Goal: Information Seeking & Learning: Learn about a topic

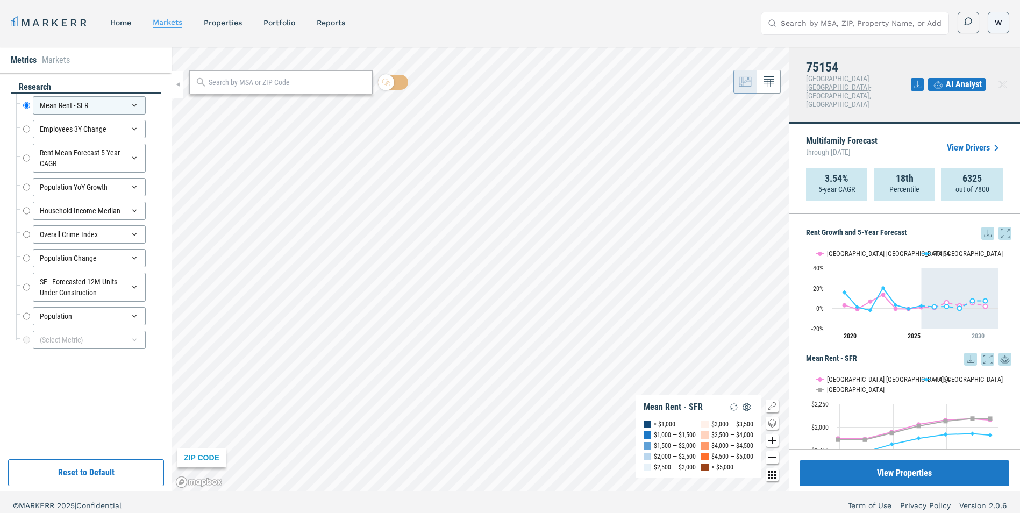
click at [1000, 26] on html "MARKERR home markets properties Portfolio reports Search by MSA, ZIP, Property …" at bounding box center [510, 259] width 1020 height 519
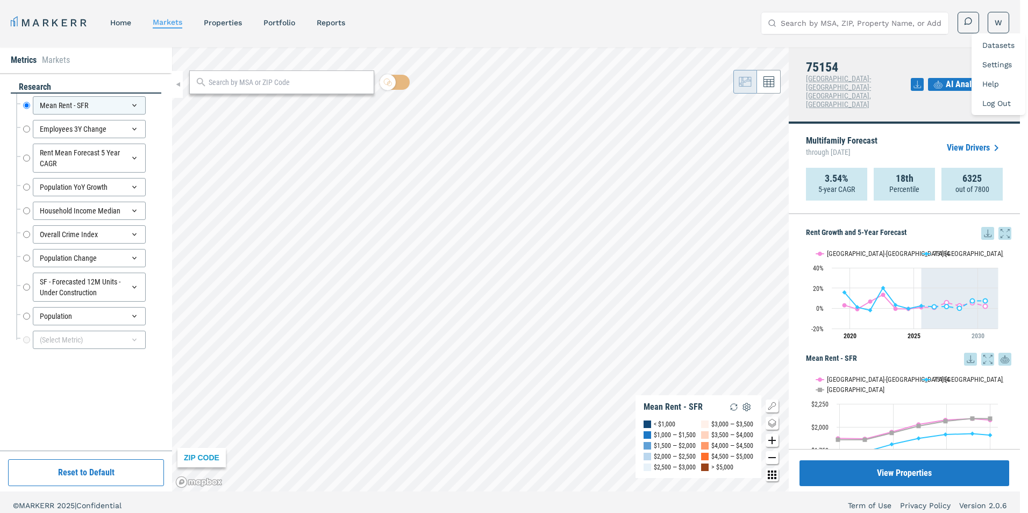
click at [992, 50] on div "Datasets" at bounding box center [998, 44] width 49 height 19
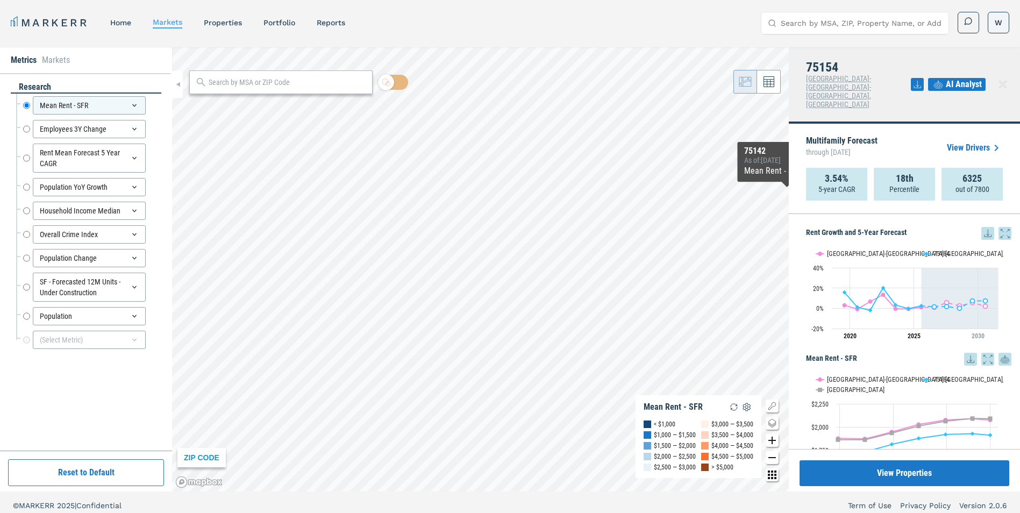
click at [1000, 19] on html "MARKERR home markets properties Portfolio reports Search by MSA, ZIP, Property …" at bounding box center [510, 259] width 1020 height 519
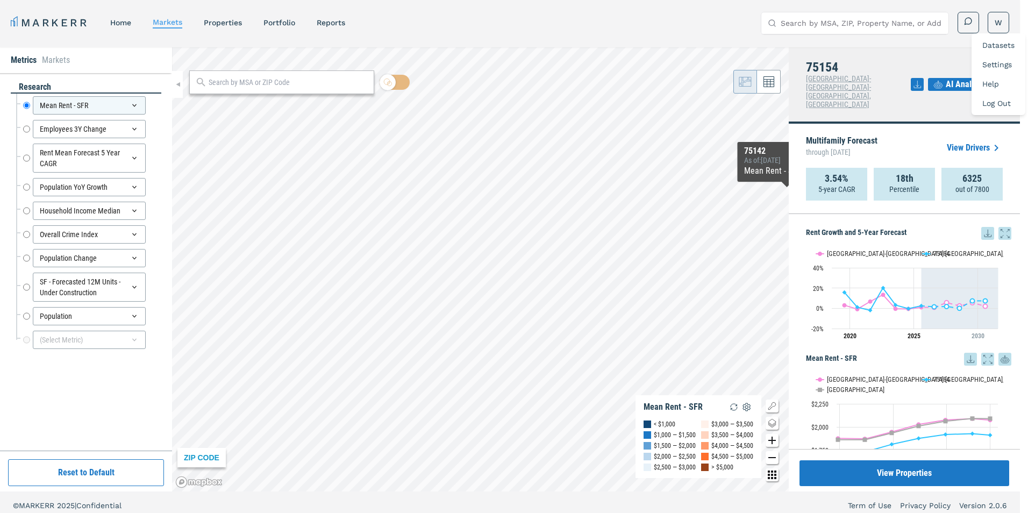
click at [1013, 39] on div "Datasets" at bounding box center [998, 44] width 49 height 19
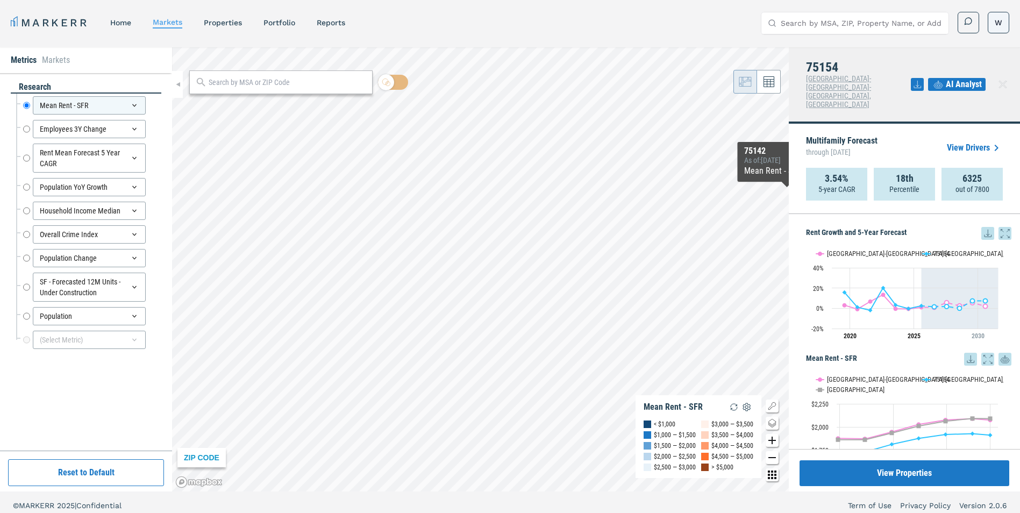
click at [996, 24] on html "MARKERR home markets properties Portfolio reports Search by MSA, ZIP, Property …" at bounding box center [510, 259] width 1020 height 519
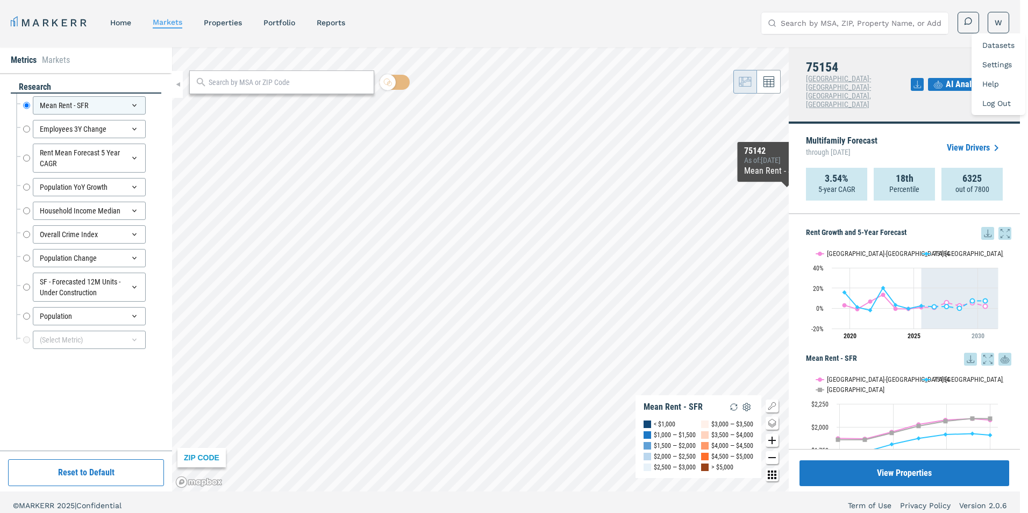
click at [996, 47] on link "Datasets" at bounding box center [998, 45] width 32 height 9
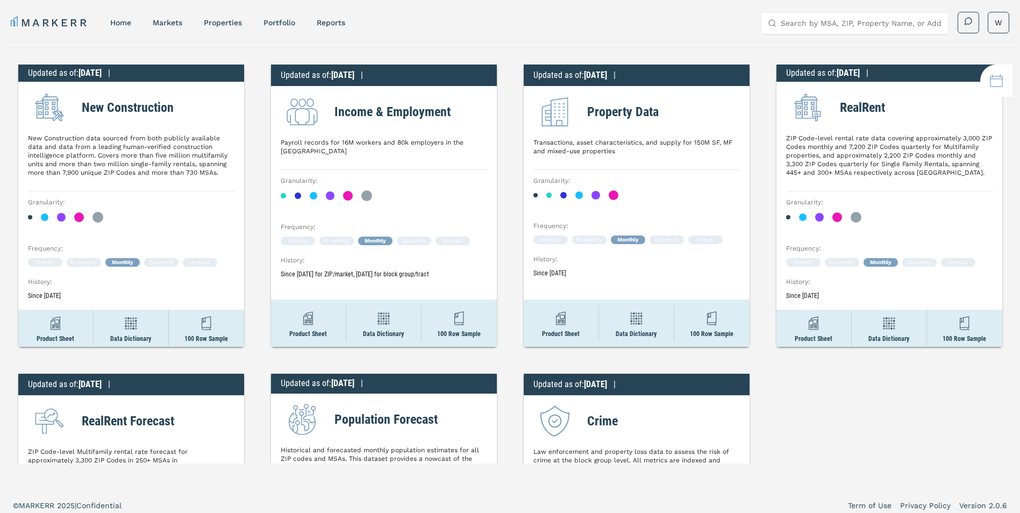
click at [870, 410] on html "MARKERR home markets properties Portfolio reports Search by MSA, ZIP, Property …" at bounding box center [510, 259] width 1020 height 519
click at [824, 336] on p "Product Sheet" at bounding box center [814, 339] width 38 height 8
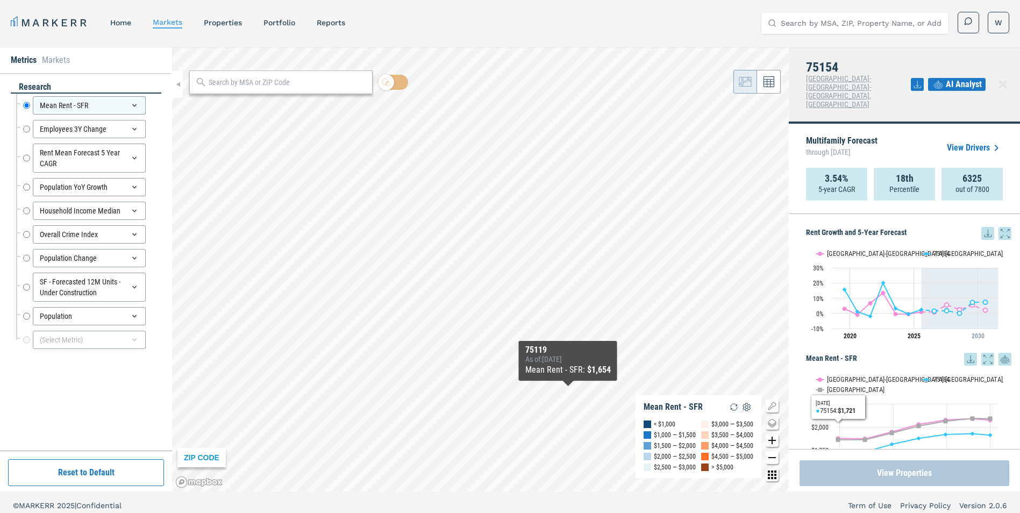
click at [881, 474] on button "View Properties" at bounding box center [905, 473] width 210 height 26
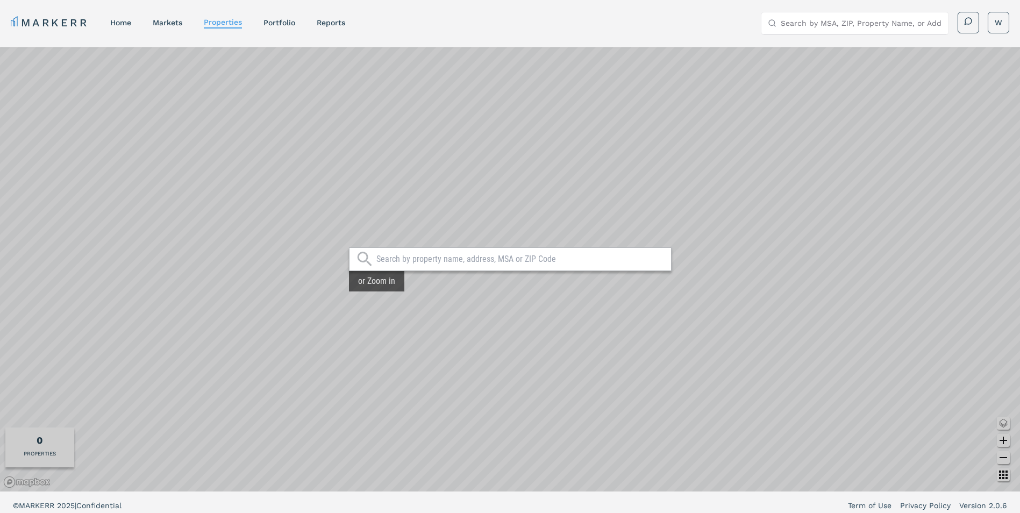
click at [376, 253] on div at bounding box center [510, 259] width 323 height 24
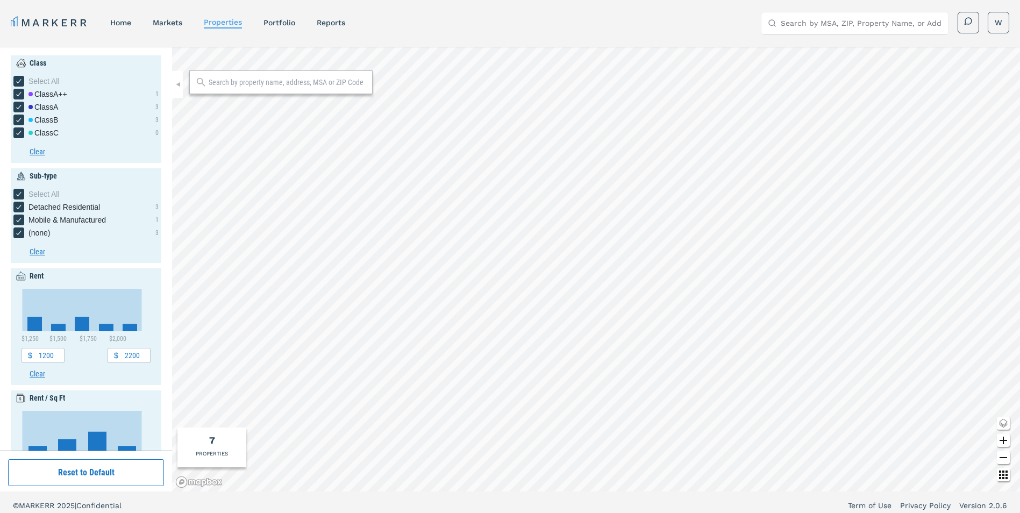
click at [254, 83] on input "text" at bounding box center [288, 82] width 158 height 11
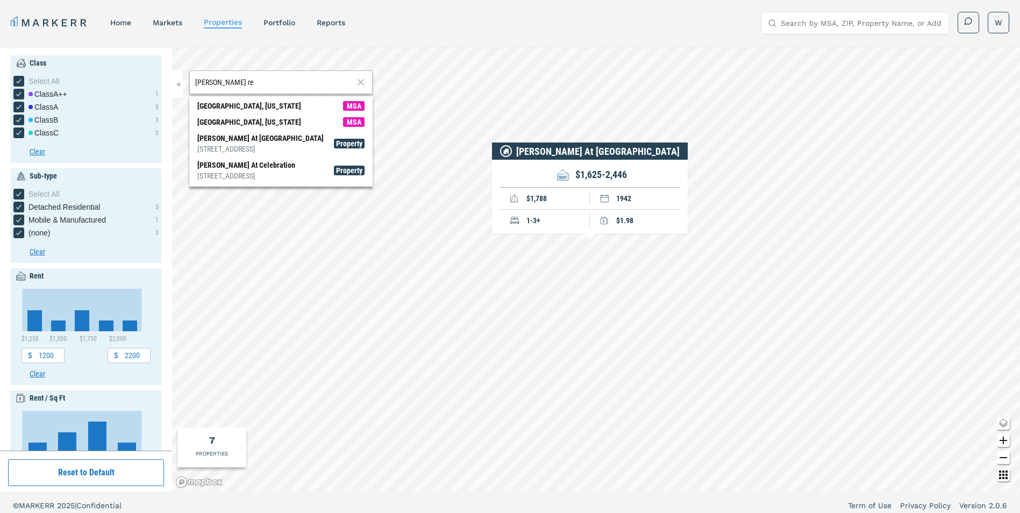
type input "emerson re"
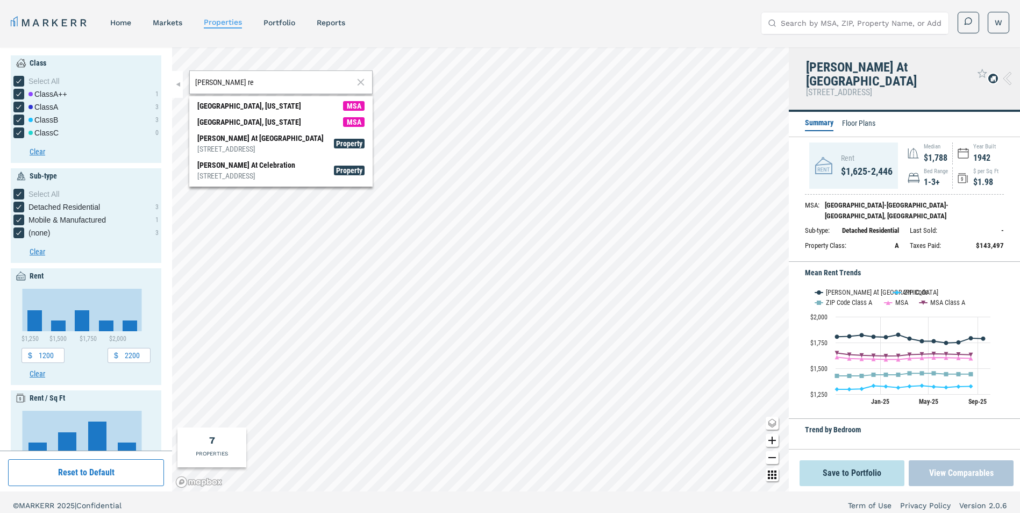
click at [966, 472] on button "View Comparables" at bounding box center [961, 473] width 105 height 26
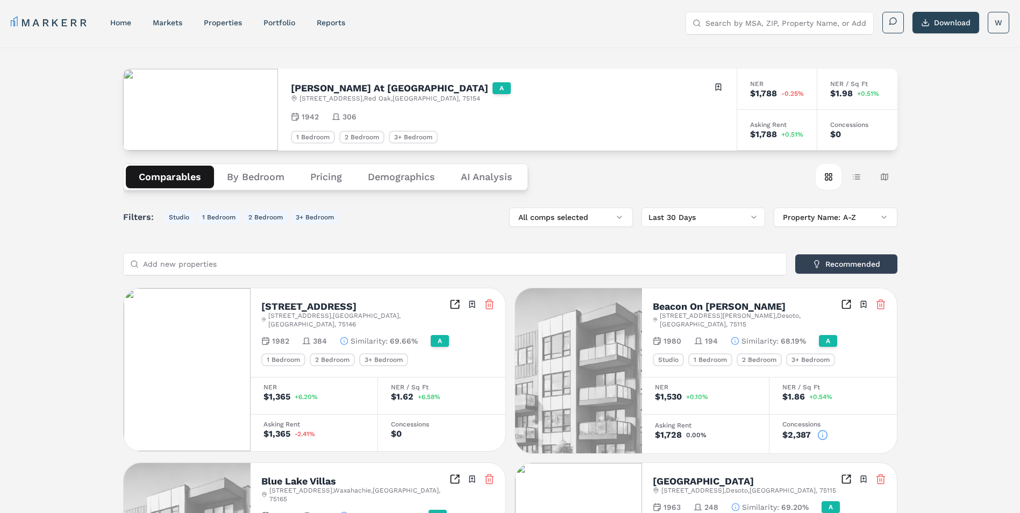
click at [484, 177] on Analysis "AI Analysis" at bounding box center [486, 177] width 77 height 23
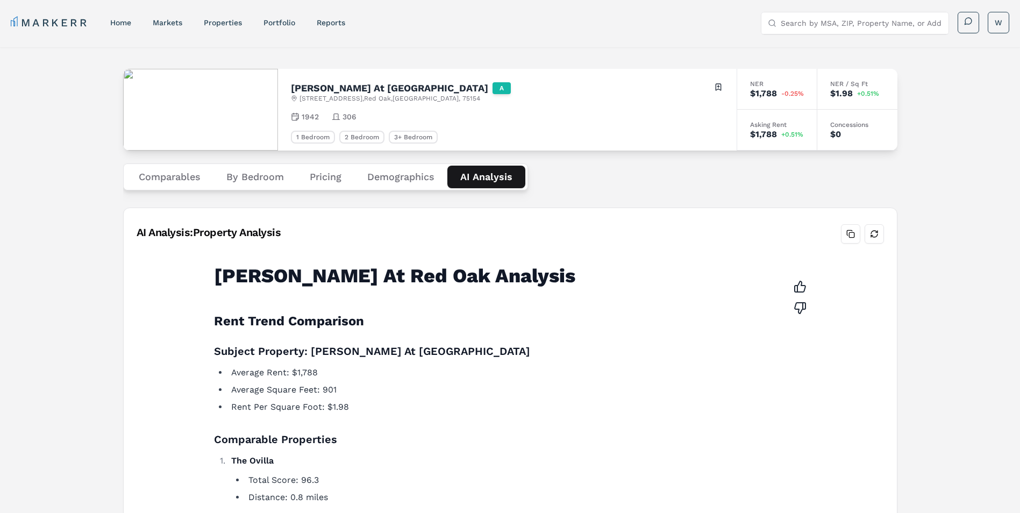
click at [322, 175] on button "Pricing" at bounding box center [326, 177] width 58 height 23
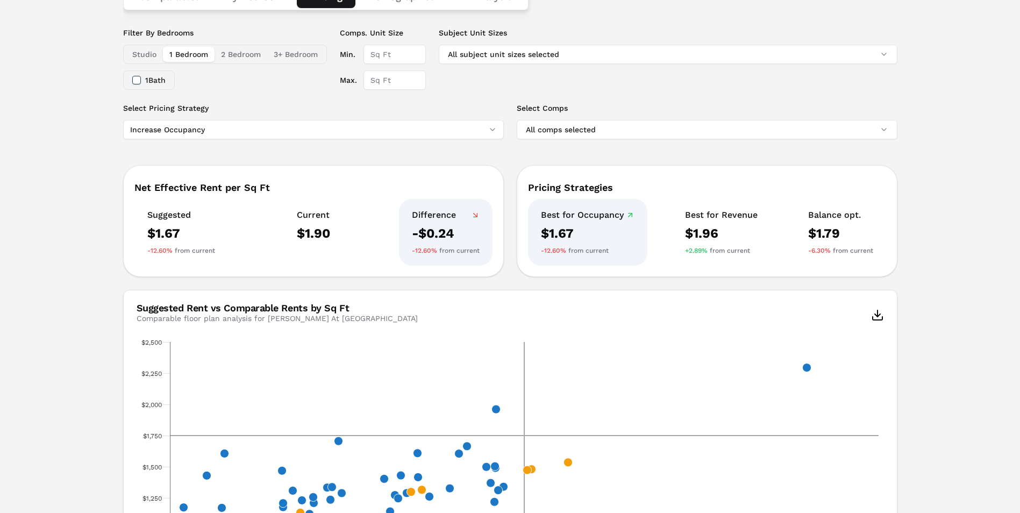
scroll to position [161, 0]
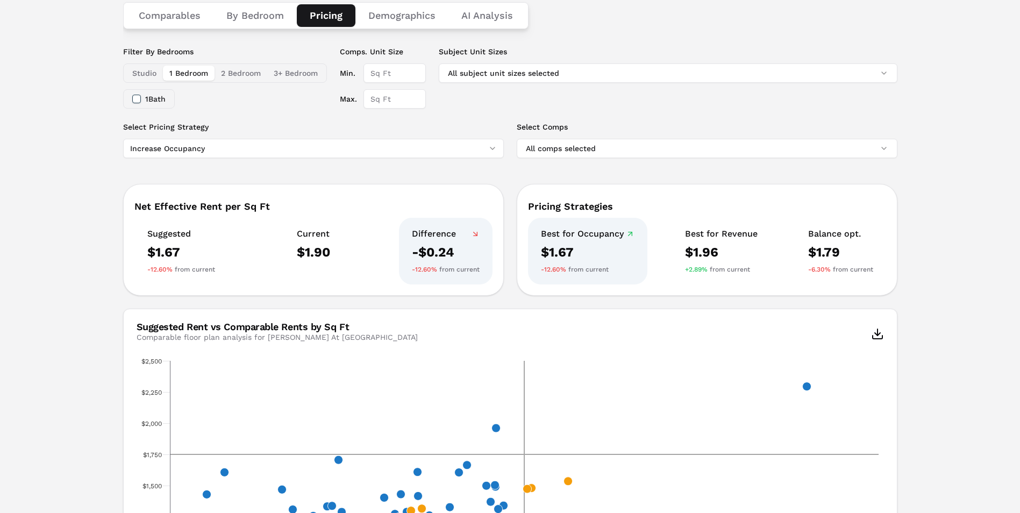
click at [283, 146] on html "MARKERR home markets properties Portfolio reports Search by MSA, ZIP, Property …" at bounding box center [510, 435] width 1020 height 1193
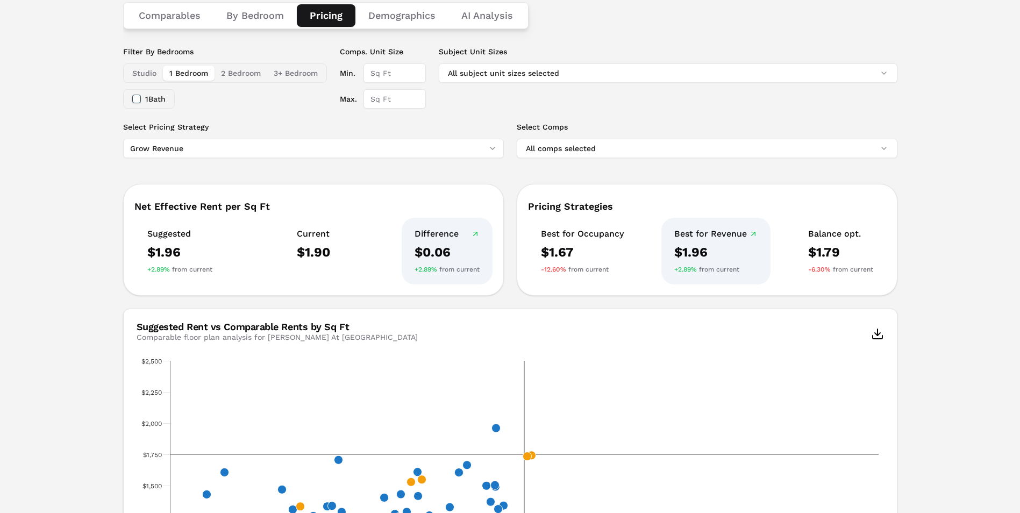
click at [112, 192] on div "Emerson At Red Oak A 351 Hickory Creek Dr , Red Oak , TX , 75154 Toggle portfol…" at bounding box center [510, 444] width 1020 height 1117
click at [227, 74] on button "2 Bedroom" at bounding box center [241, 73] width 53 height 15
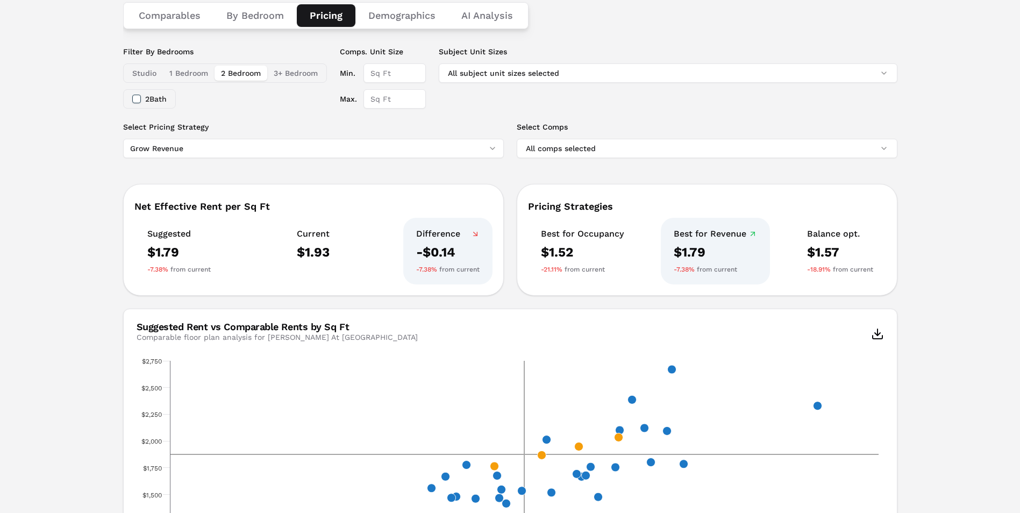
click at [183, 72] on button "1 Bedroom" at bounding box center [189, 73] width 52 height 15
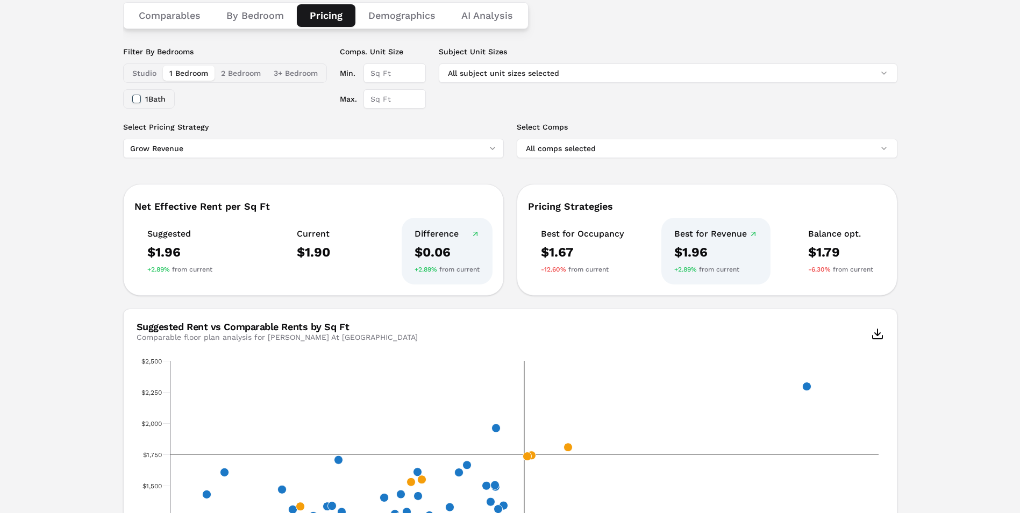
click at [149, 75] on button "Studio" at bounding box center [144, 73] width 37 height 15
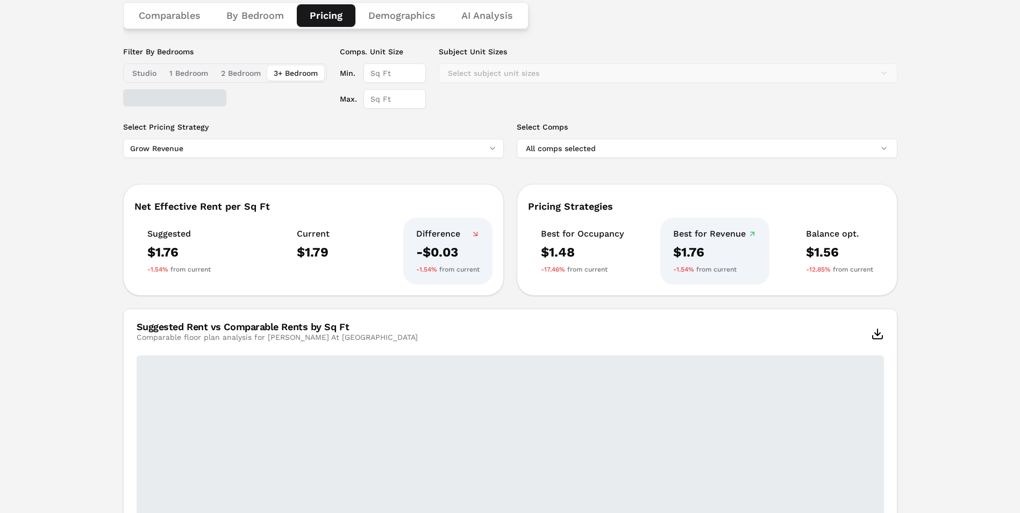
click at [300, 74] on button "3+ Bedroom" at bounding box center [295, 73] width 57 height 15
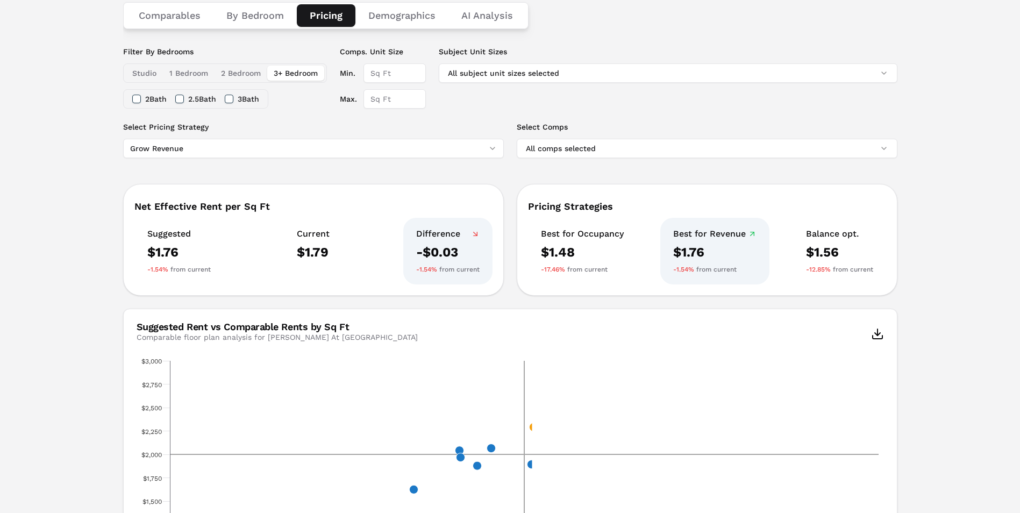
click at [243, 74] on button "2 Bedroom" at bounding box center [241, 73] width 53 height 15
click at [197, 74] on button "1 Bedroom" at bounding box center [189, 73] width 52 height 15
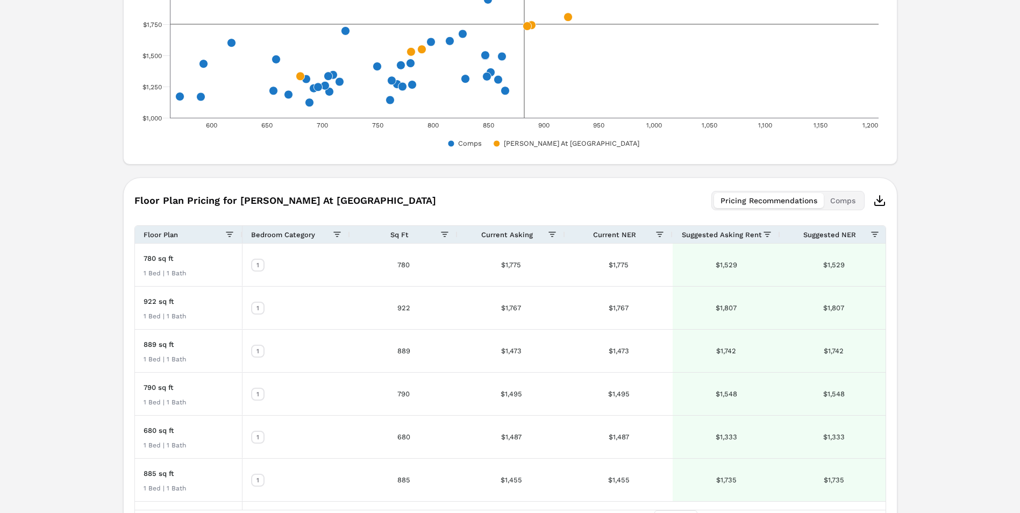
scroll to position [0, 0]
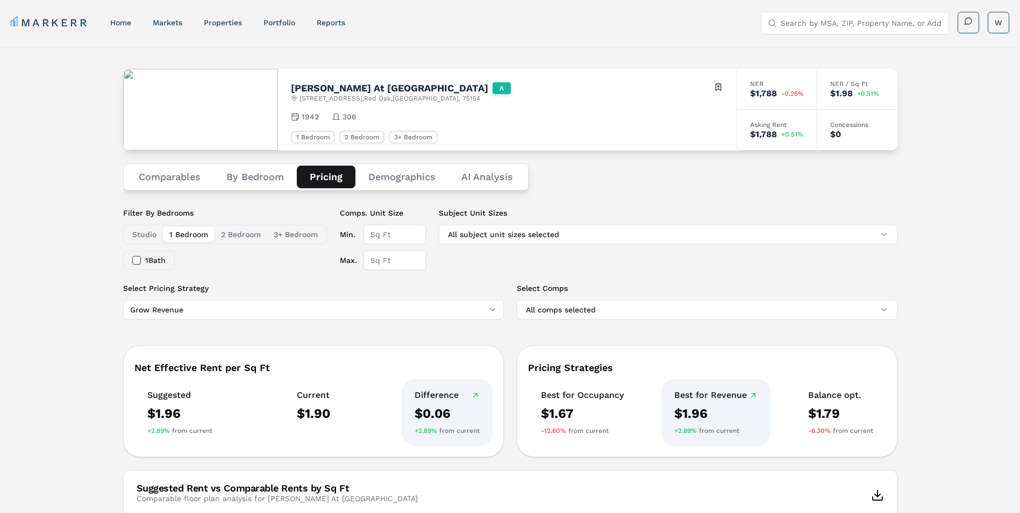
click at [166, 183] on button "Comparables" at bounding box center [170, 177] width 88 height 23
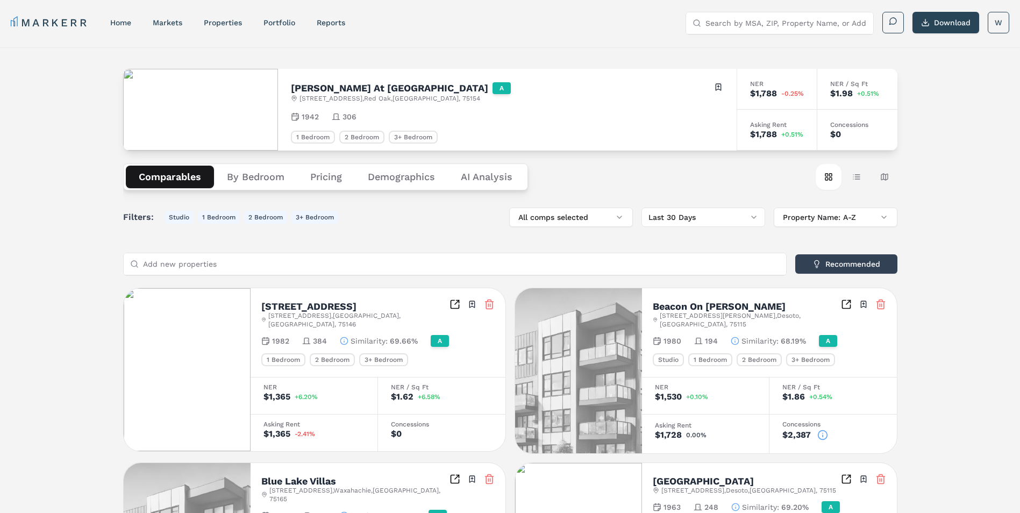
click at [332, 177] on button "Pricing" at bounding box center [326, 177] width 58 height 23
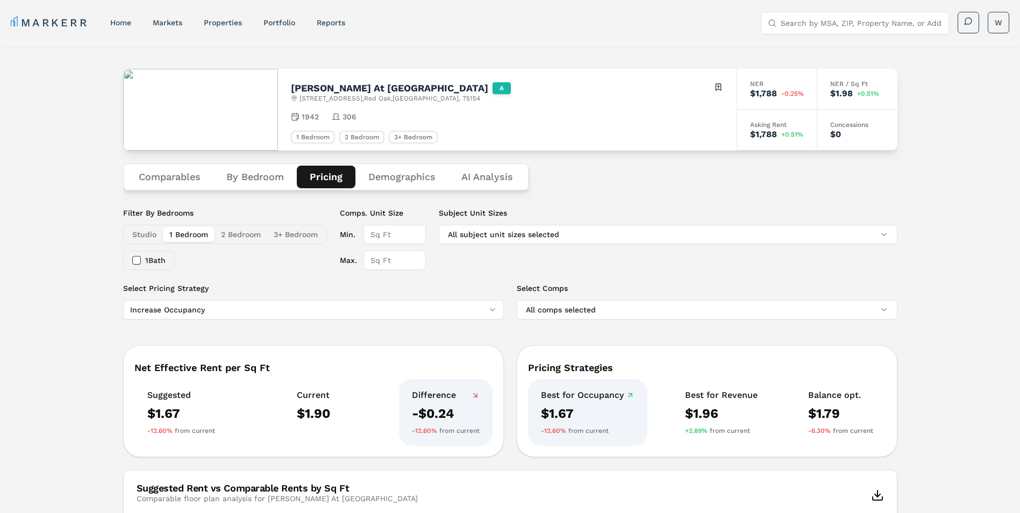
click at [410, 179] on button "Demographics" at bounding box center [401, 177] width 93 height 23
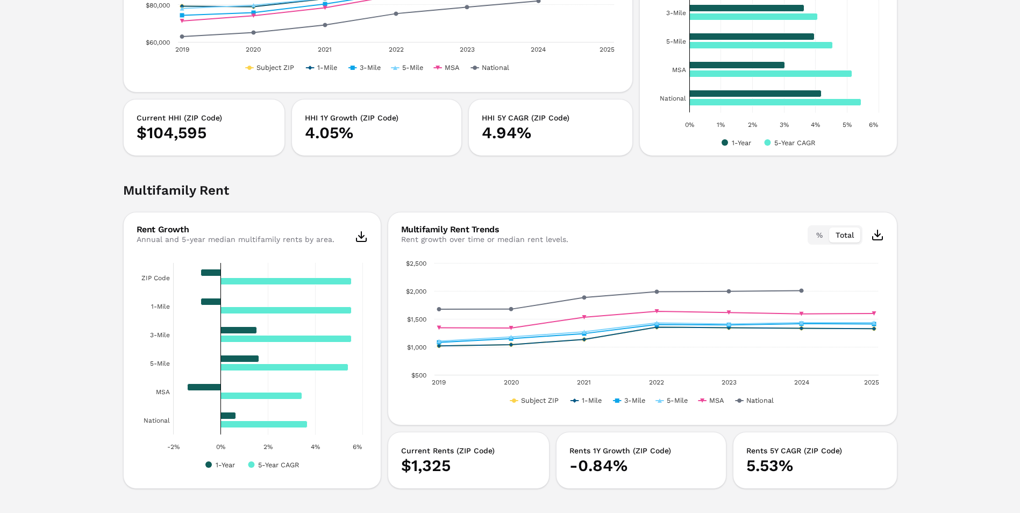
scroll to position [1721, 0]
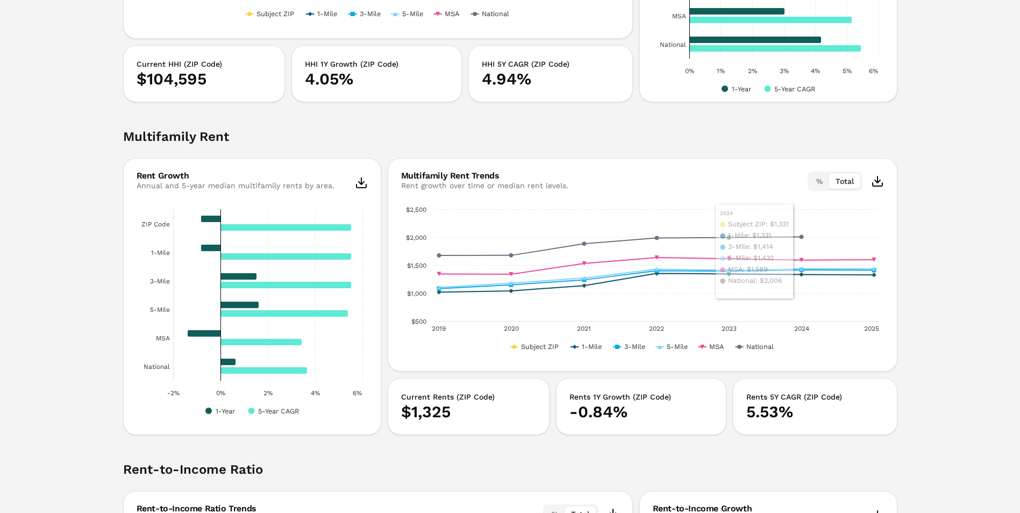
click at [815, 181] on button "%" at bounding box center [819, 181] width 19 height 15
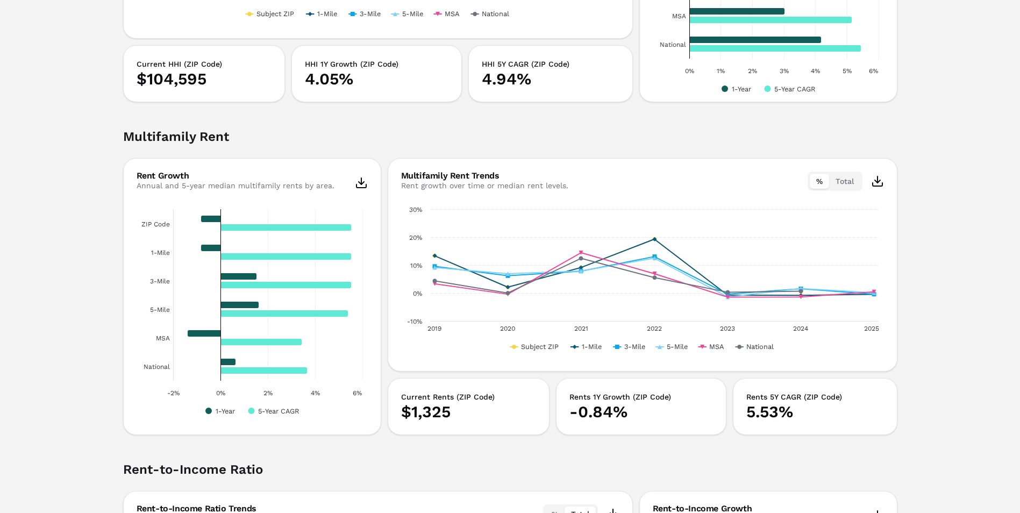
click at [845, 182] on button "Total" at bounding box center [844, 181] width 31 height 15
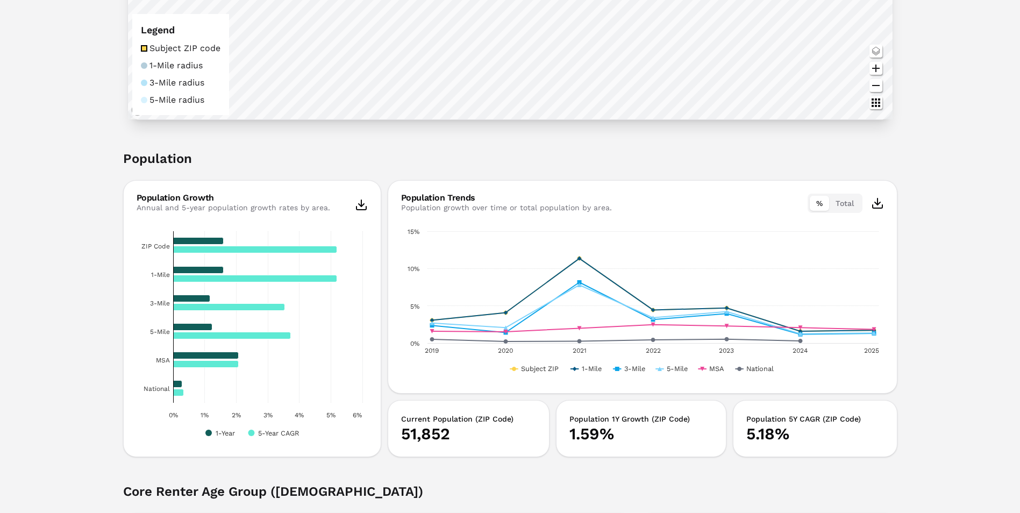
scroll to position [350, 0]
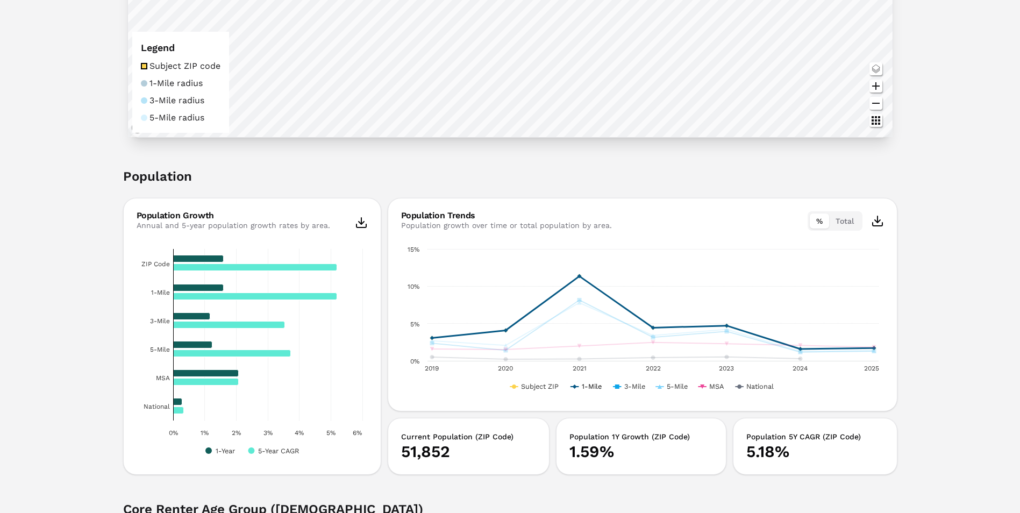
click at [589, 386] on text "1-Mile" at bounding box center [591, 386] width 20 height 8
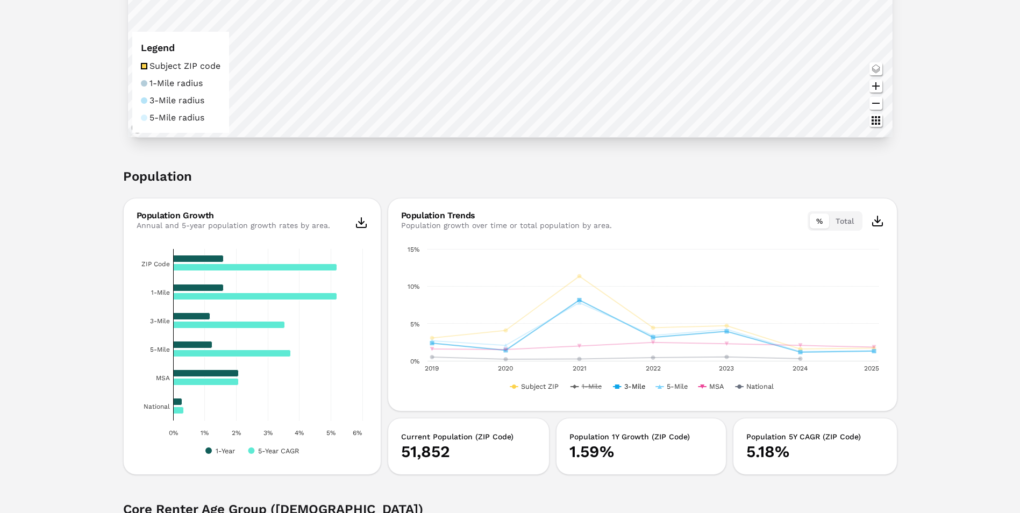
click at [621, 387] on icon "Interactive chart" at bounding box center [617, 387] width 8 height 0
click at [674, 384] on text "5-Mile" at bounding box center [676, 386] width 21 height 8
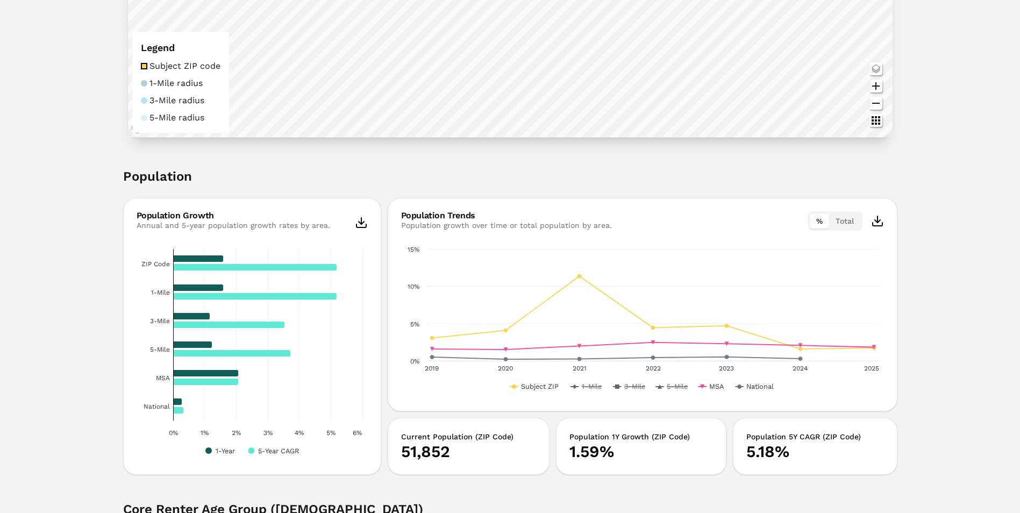
click at [708, 386] on rect "Interactive chart" at bounding box center [642, 319] width 483 height 151
drag, startPoint x: 748, startPoint y: 387, endPoint x: 743, endPoint y: 389, distance: 5.8
click at [749, 387] on text "National" at bounding box center [759, 386] width 27 height 8
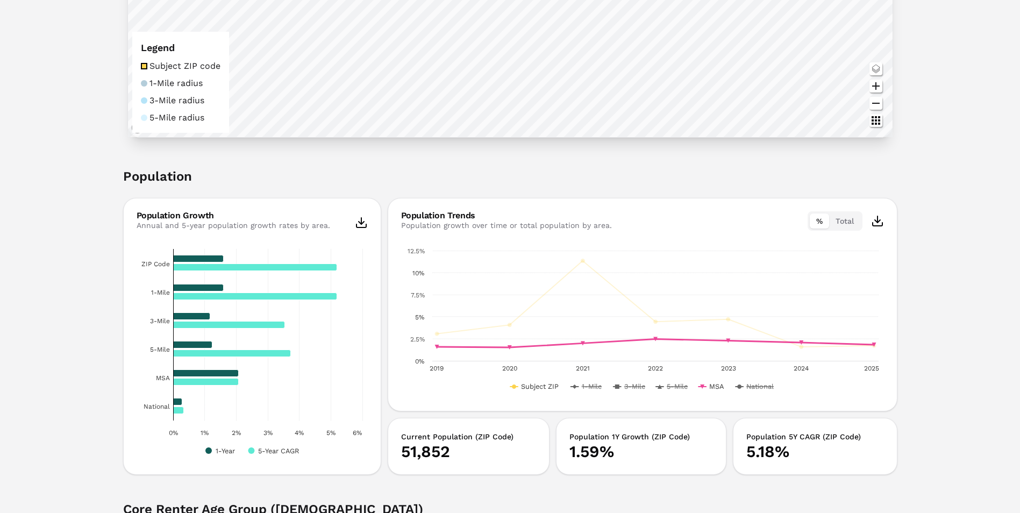
click at [708, 388] on rect "Interactive chart" at bounding box center [642, 319] width 483 height 151
click at [710, 386] on text "MSA" at bounding box center [716, 386] width 15 height 8
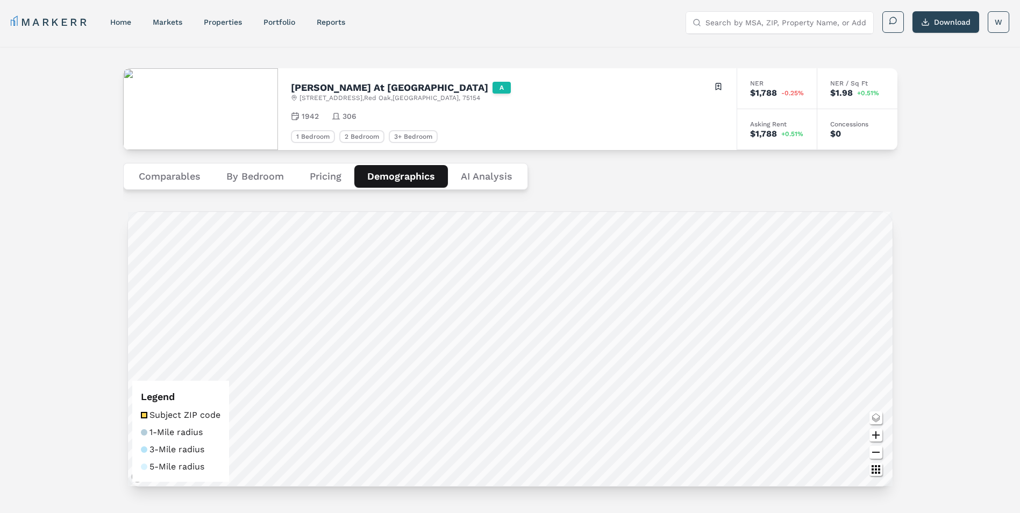
scroll to position [0, 0]
click at [125, 24] on link "home" at bounding box center [120, 22] width 21 height 9
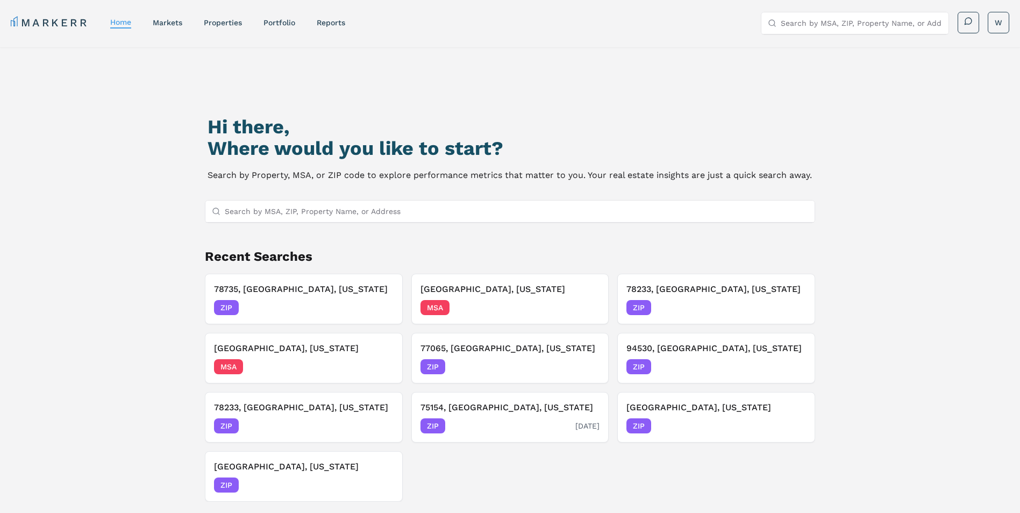
click at [458, 415] on div "75154, Red Oak, Texas ZIP 08/14/2025" at bounding box center [511, 417] width 180 height 32
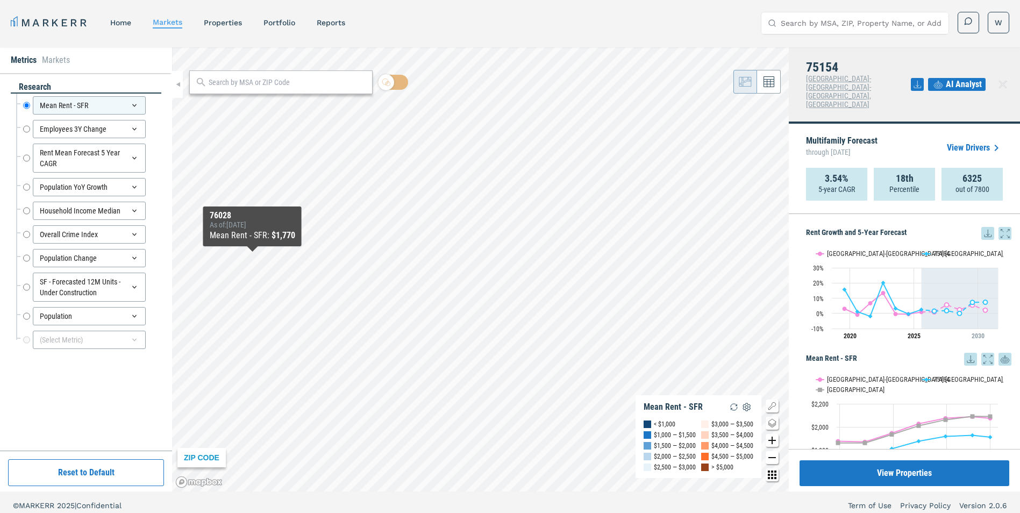
click at [23, 158] on div "Rent Mean Forecast 5 Year CAGR Rent Mean Forecast 5 Year CAGR" at bounding box center [88, 158] width 145 height 34
click at [26, 158] on input "Rent Mean Forecast 5 Year CAGR" at bounding box center [26, 158] width 7 height 29
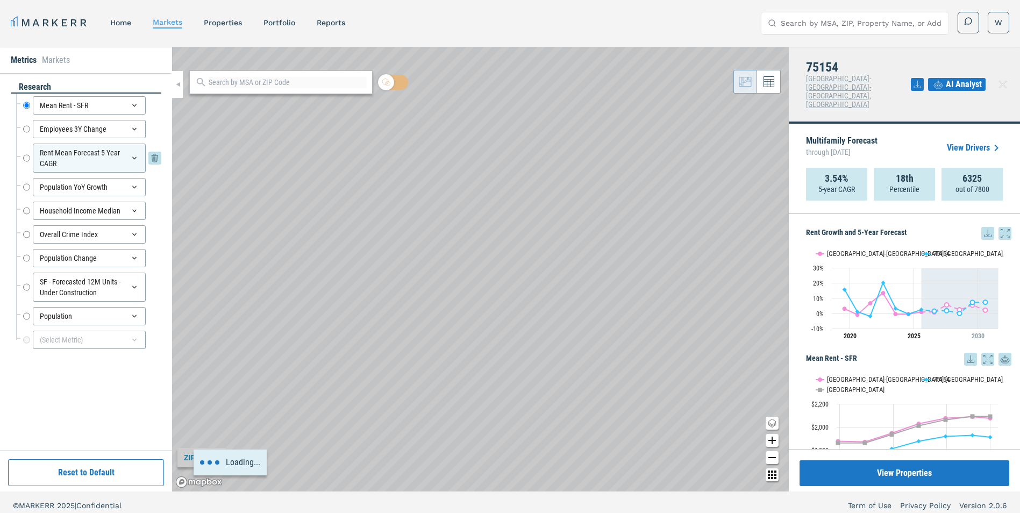
radio input "false"
radio input "true"
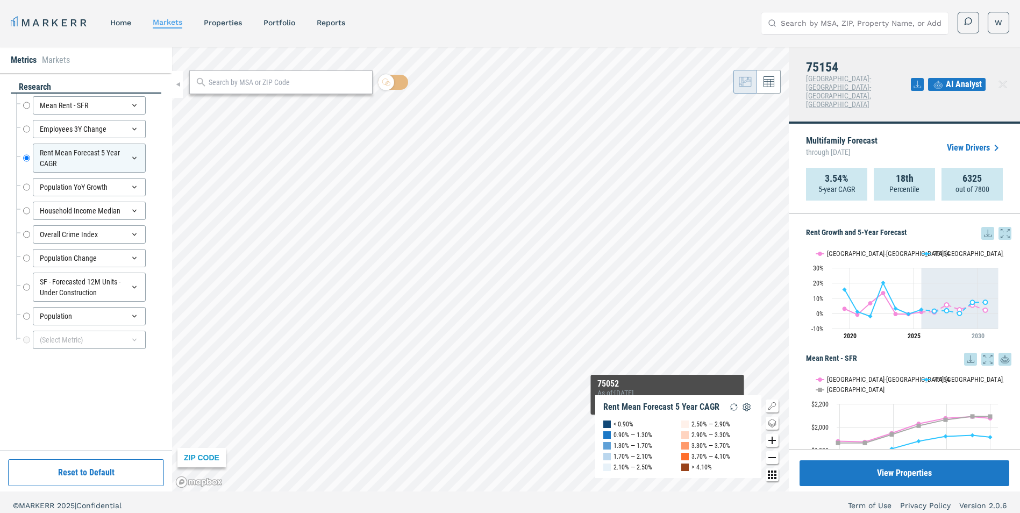
click at [659, 425] on div "ZIP CODE Rent Mean Forecast 5 Year CAGR < 0.90% 0.90% — 1.30% 1.30% — 1.70% 1.7…" at bounding box center [480, 269] width 617 height 444
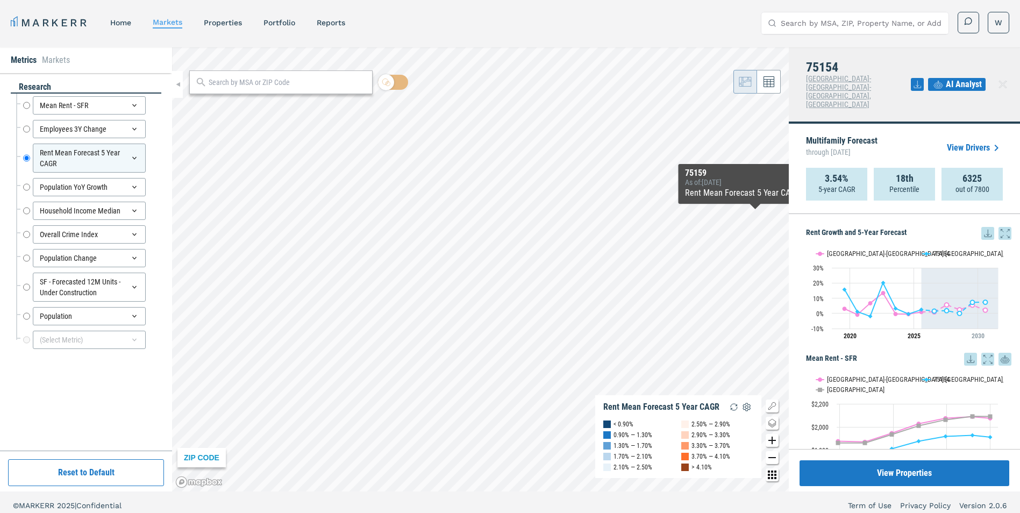
click at [964, 141] on link "View Drivers" at bounding box center [975, 147] width 56 height 13
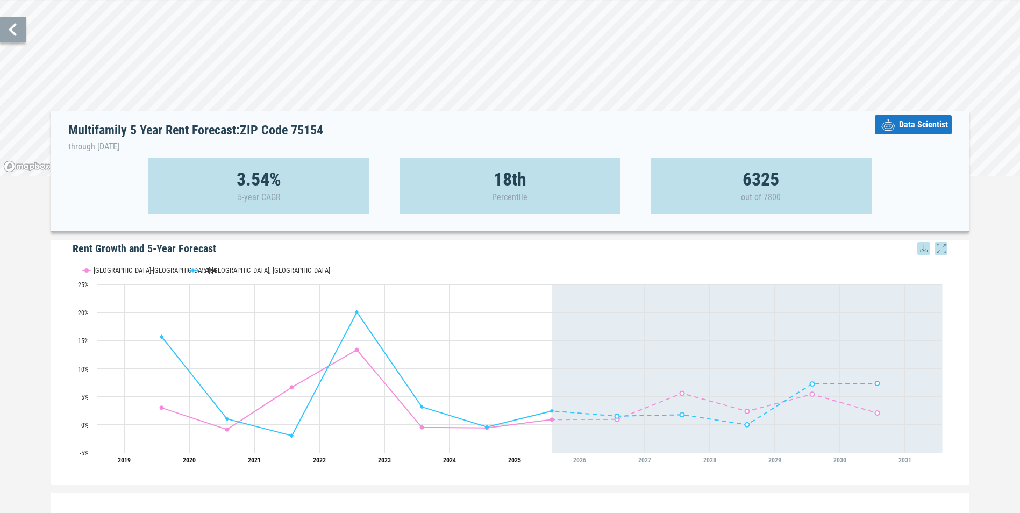
scroll to position [161, 0]
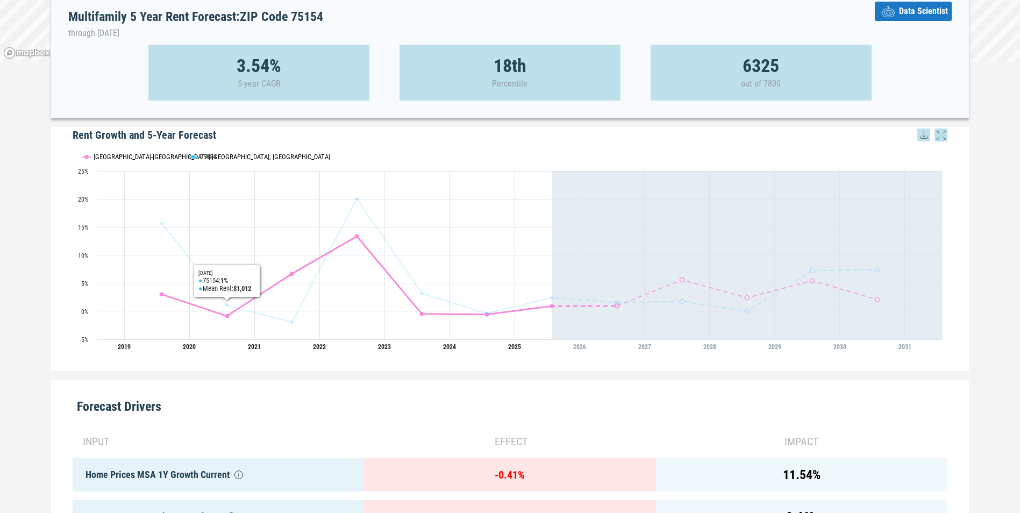
click at [137, 155] on button "Show Dallas-Fort Worth-Arlington, TX" at bounding box center [130, 157] width 95 height 8
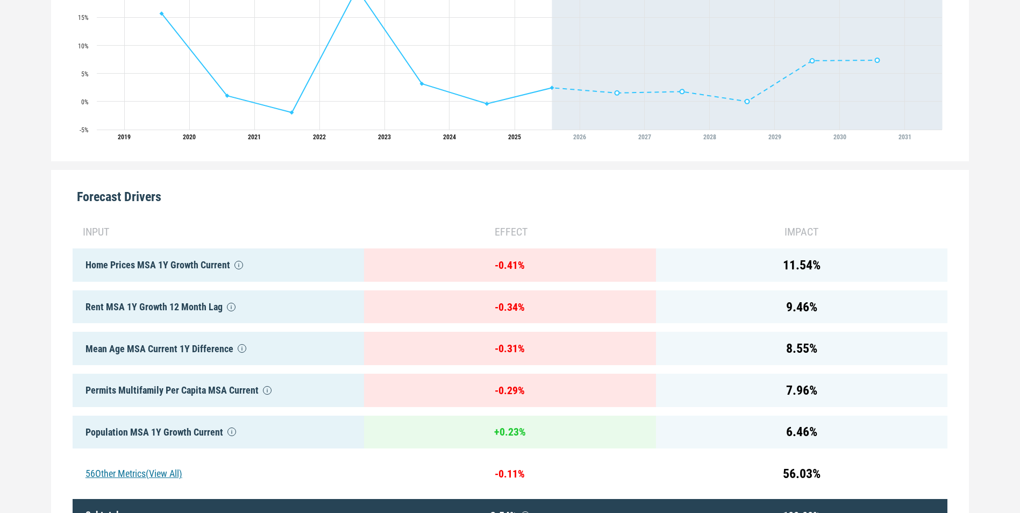
scroll to position [482, 0]
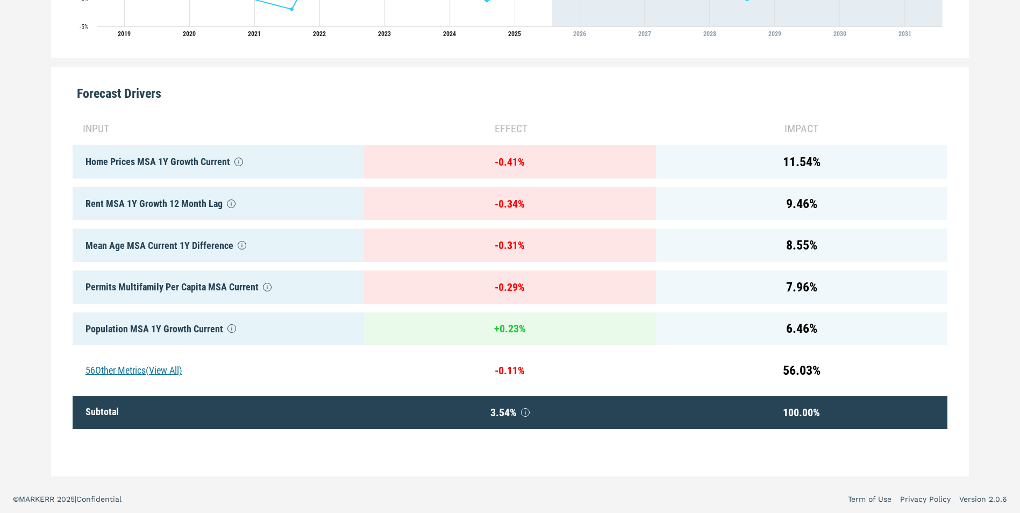
click at [146, 358] on div "56 Other Metrics (View All)" at bounding box center [218, 370] width 291 height 33
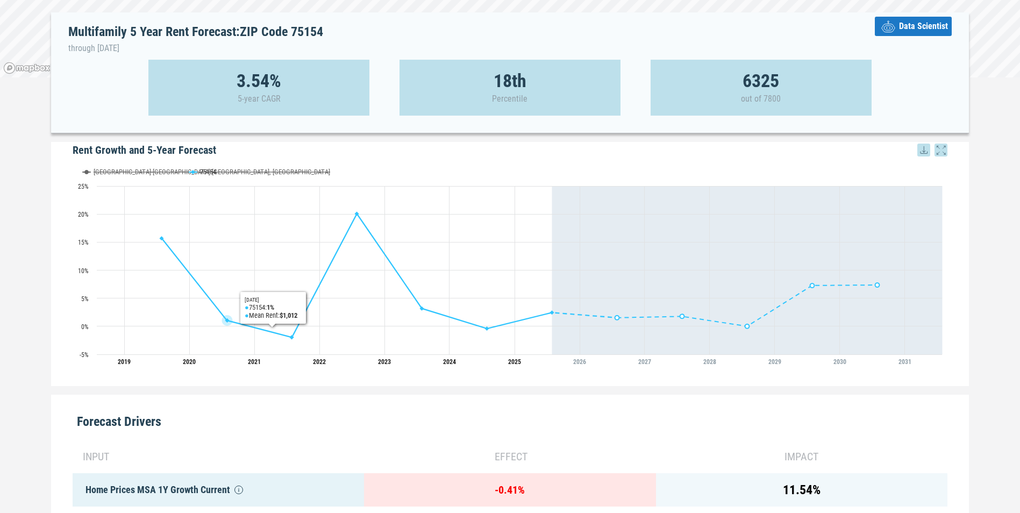
scroll to position [0, 0]
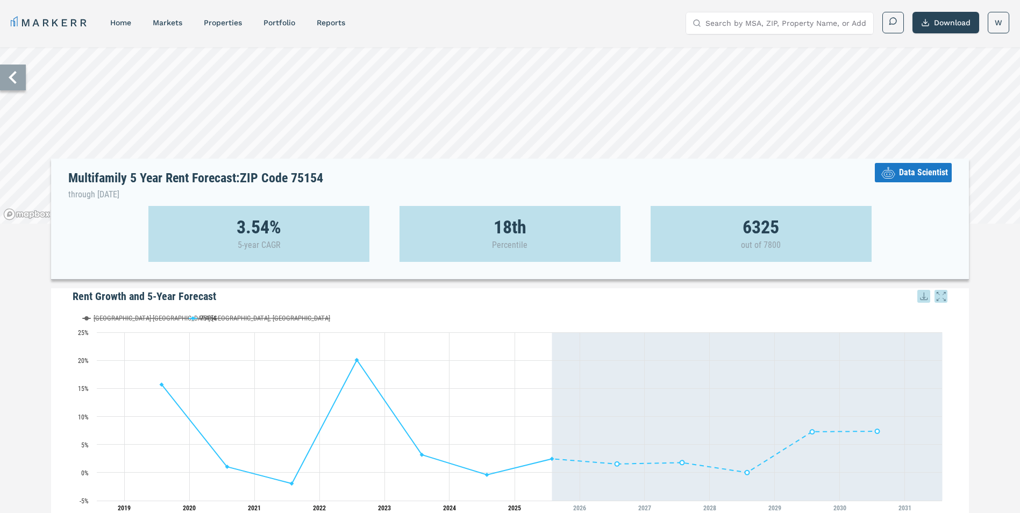
click at [18, 80] on icon at bounding box center [13, 78] width 26 height 26
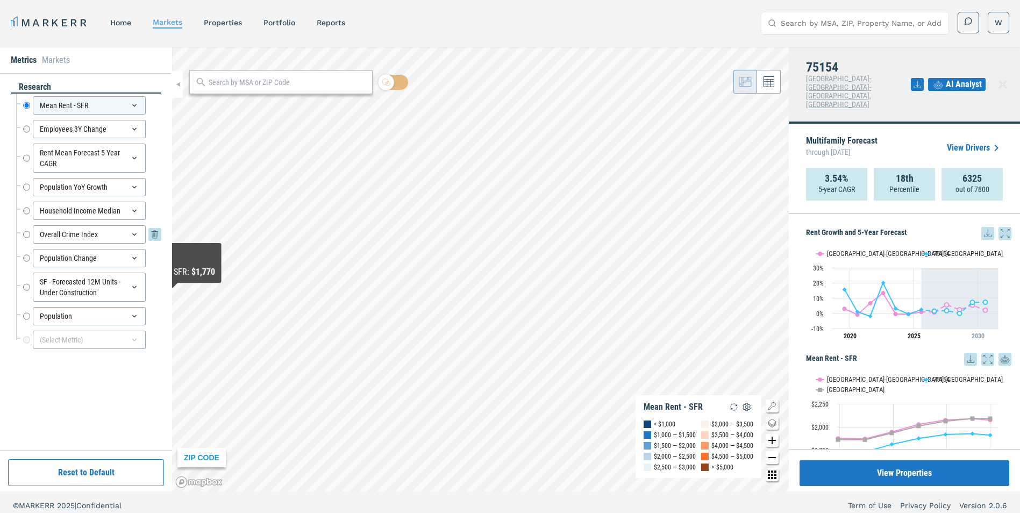
click at [29, 231] on input "Overall Crime Index" at bounding box center [26, 234] width 7 height 18
radio input "false"
radio input "true"
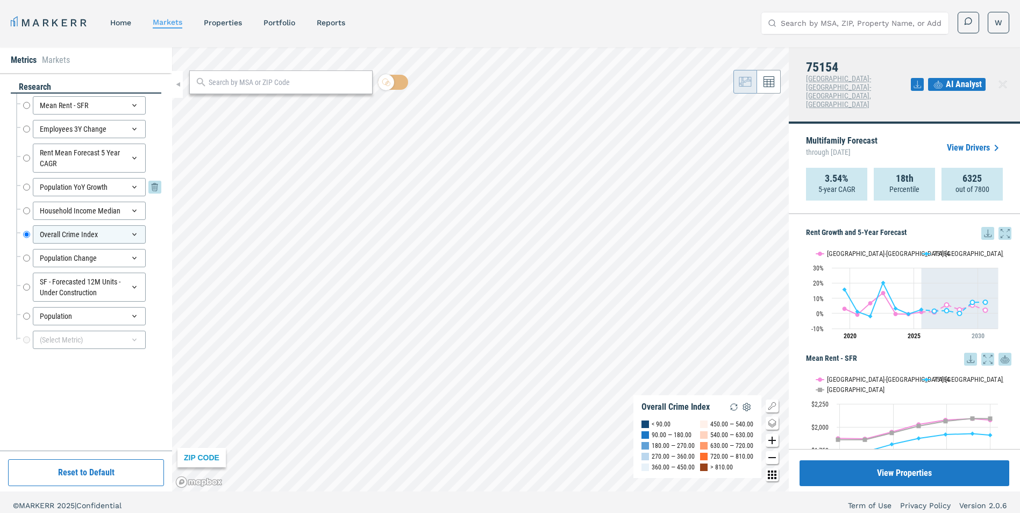
click at [25, 186] on input "Population YoY Growth" at bounding box center [26, 187] width 7 height 18
click at [26, 211] on input "Household Income Median" at bounding box center [26, 211] width 7 height 18
radio input "false"
radio input "true"
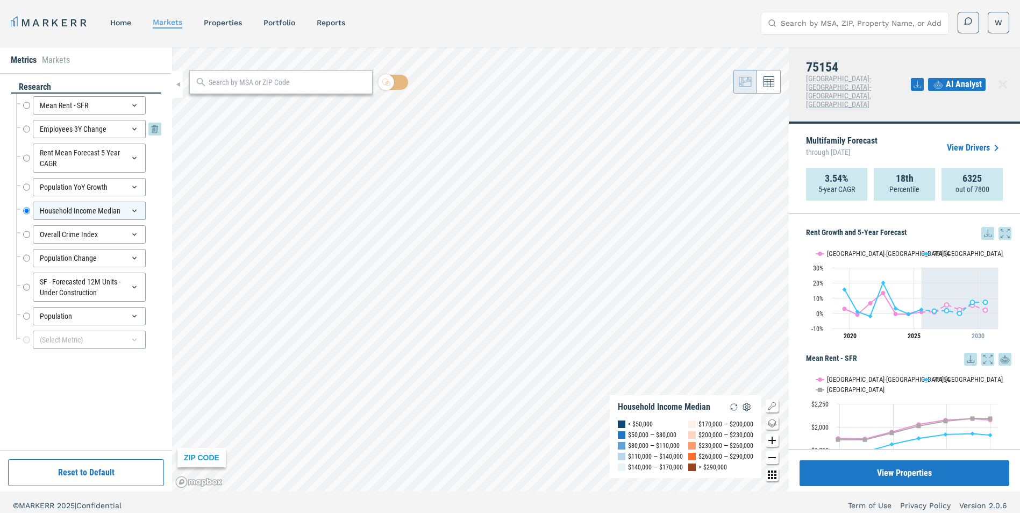
click at [29, 128] on input "Employees 3Y Change" at bounding box center [26, 129] width 7 height 18
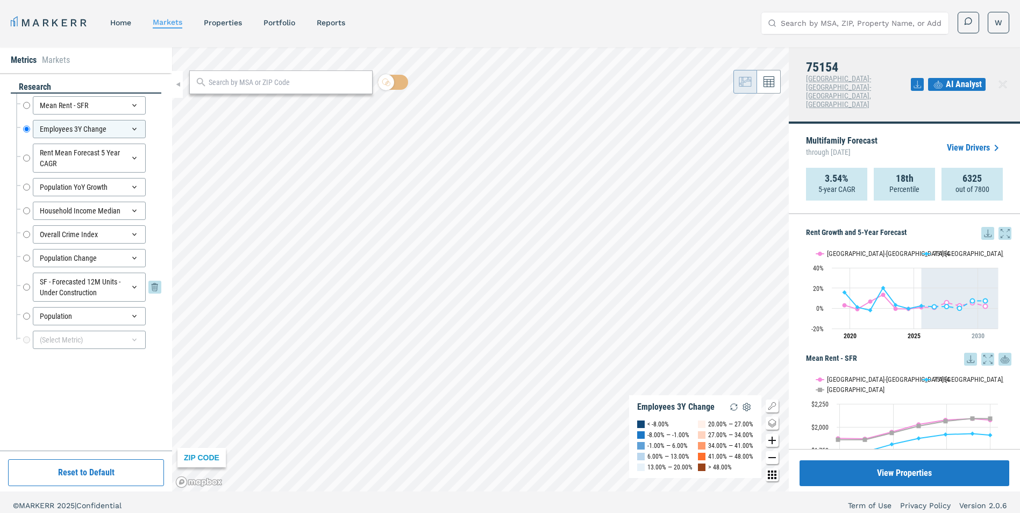
click at [25, 288] on input "SF - Forecasted 12M Units - Under Construction" at bounding box center [26, 287] width 7 height 29
radio input "false"
radio input "true"
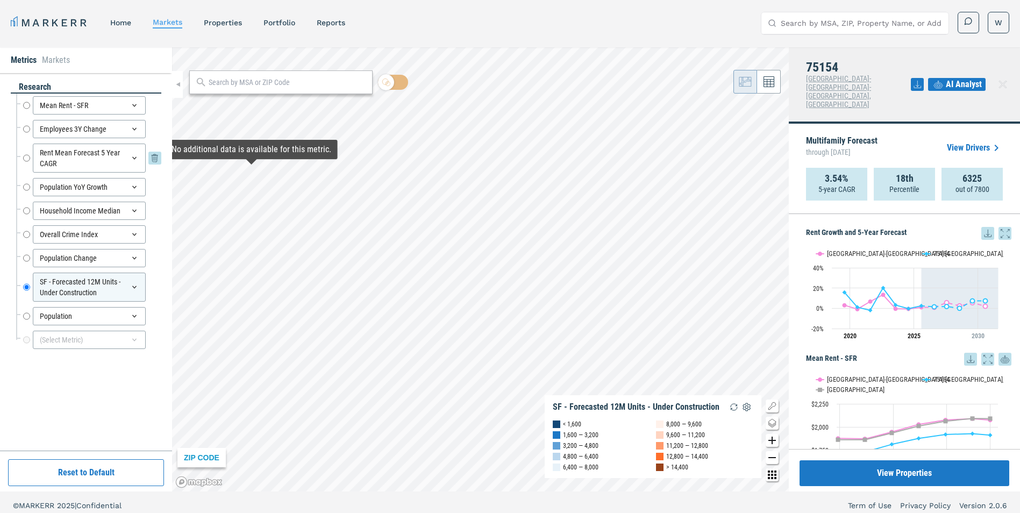
click at [24, 159] on input "Rent Mean Forecast 5 Year CAGR" at bounding box center [26, 158] width 7 height 29
radio input "true"
